Goal: Transaction & Acquisition: Purchase product/service

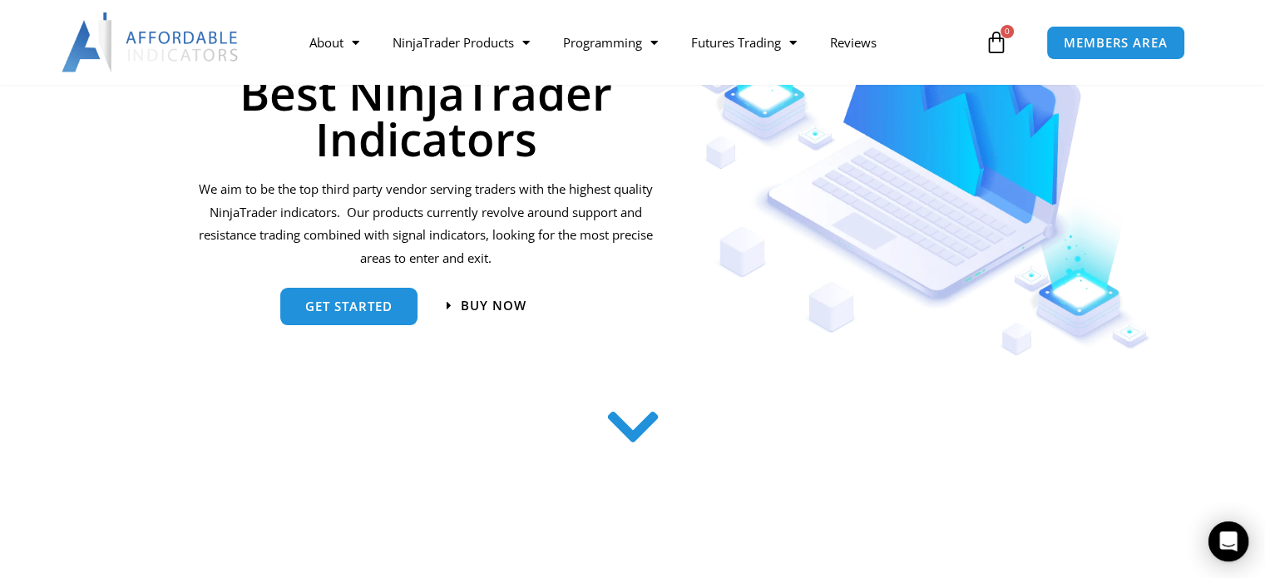
scroll to position [249, 0]
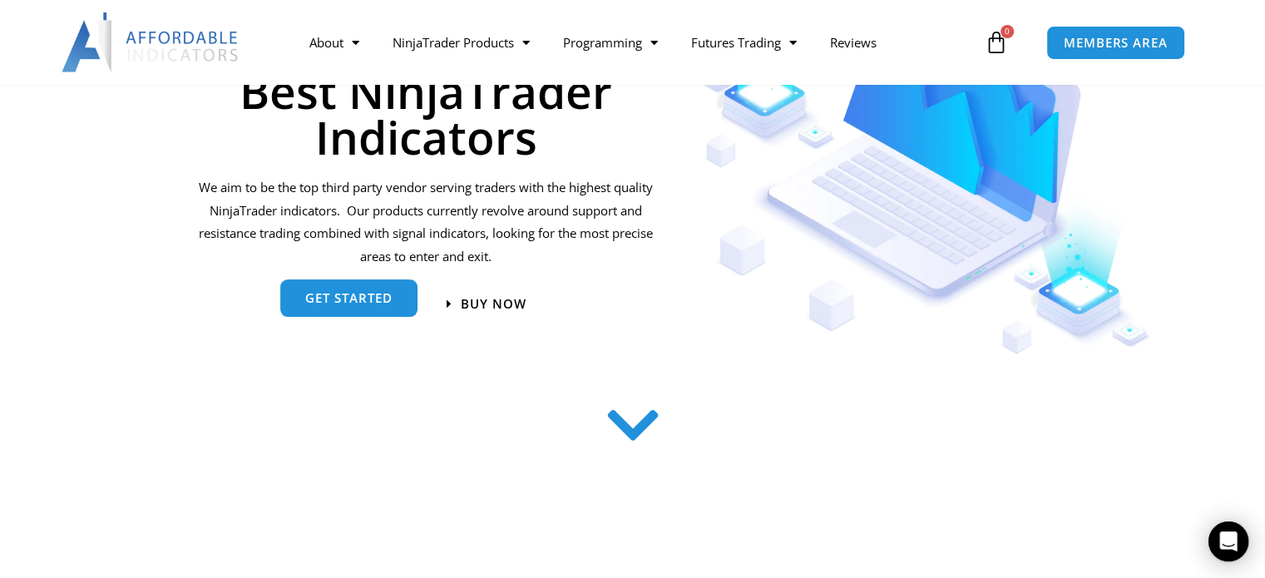
click at [348, 303] on span "get started" at bounding box center [348, 300] width 87 height 12
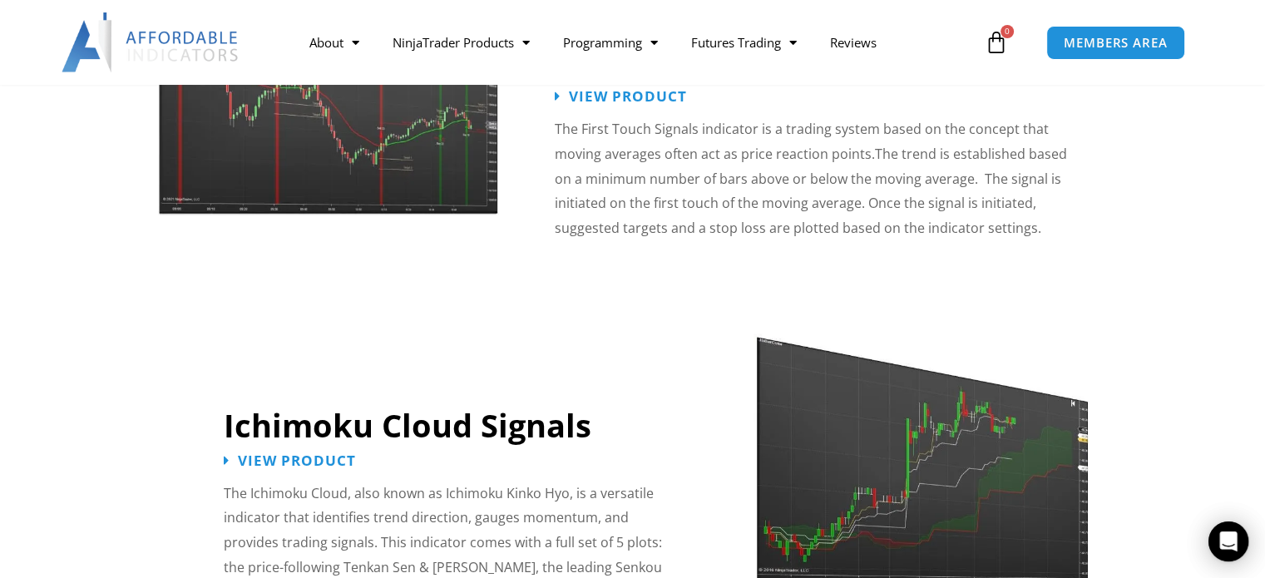
scroll to position [2748, 0]
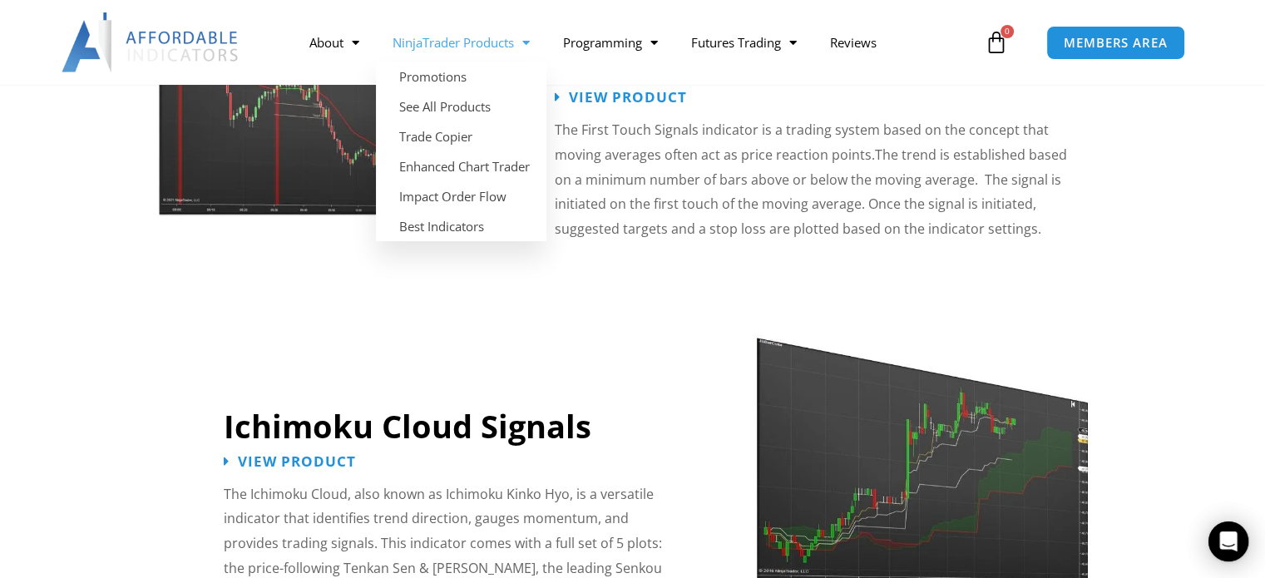
click at [524, 46] on span "Menu" at bounding box center [522, 42] width 16 height 29
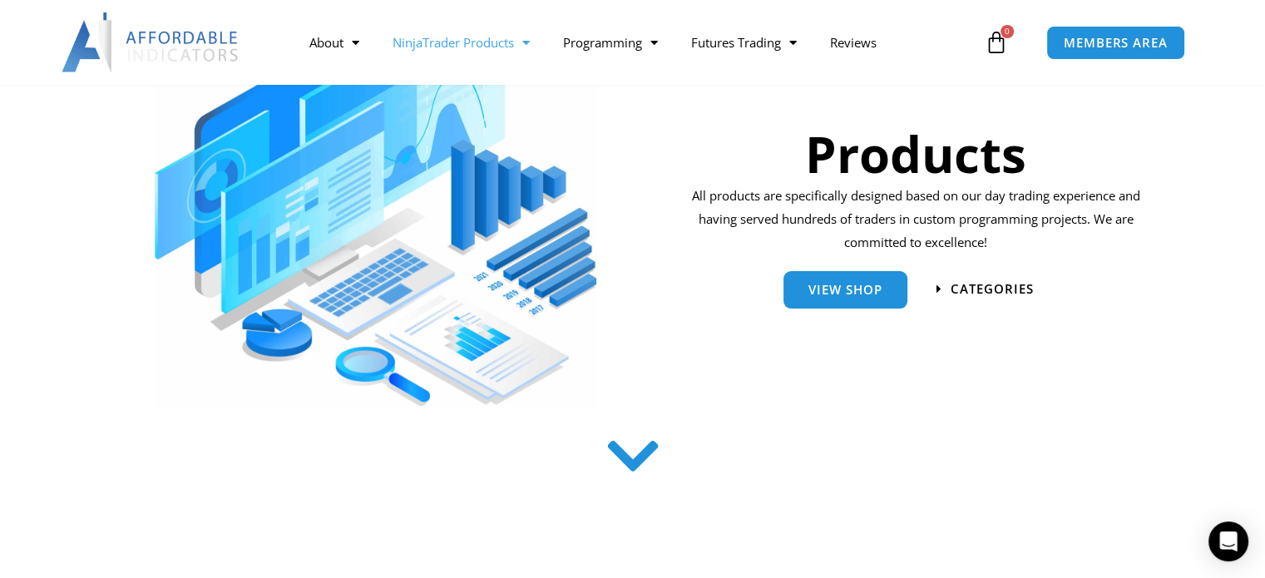
scroll to position [248, 0]
click at [835, 298] on link "View Shop" at bounding box center [845, 282] width 124 height 37
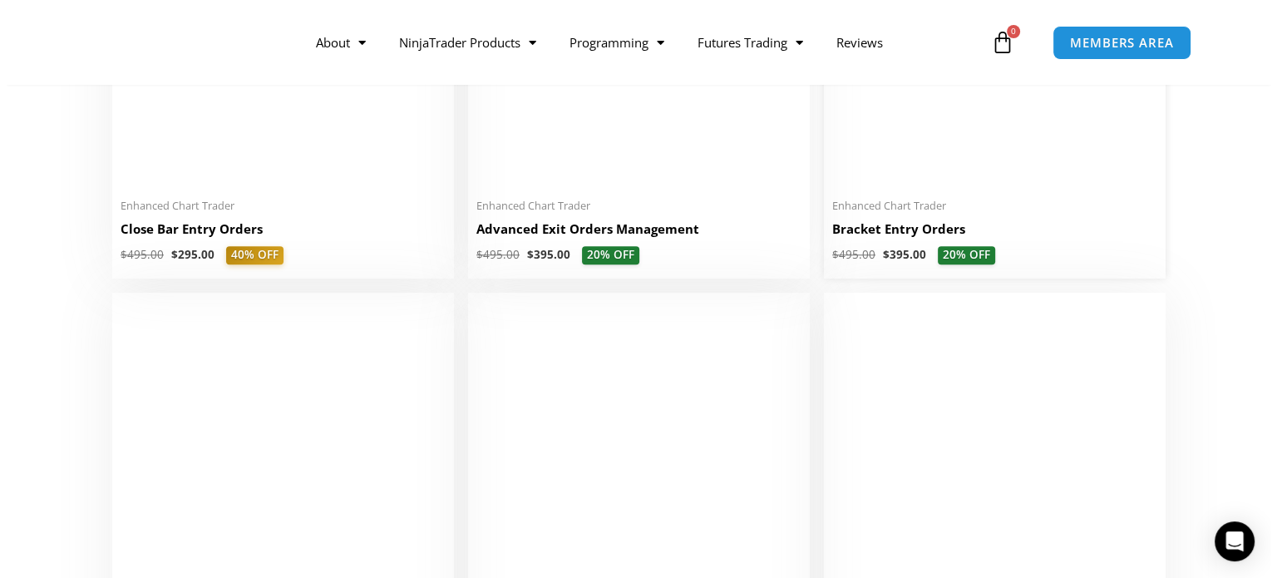
scroll to position [1331, 0]
